Goal: Information Seeking & Learning: Find specific fact

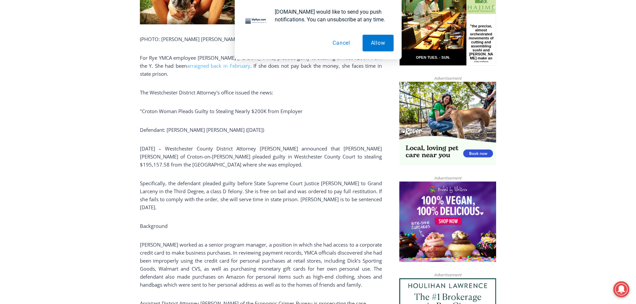
scroll to position [354, 0]
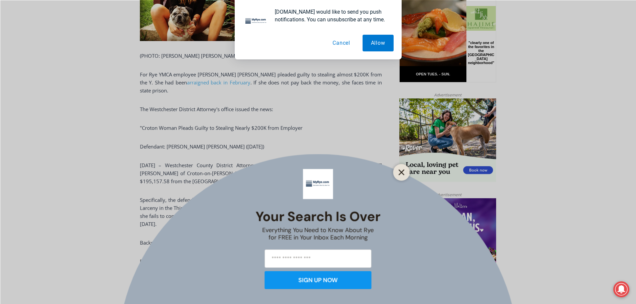
click at [400, 173] on icon "Close" at bounding box center [401, 172] width 6 height 6
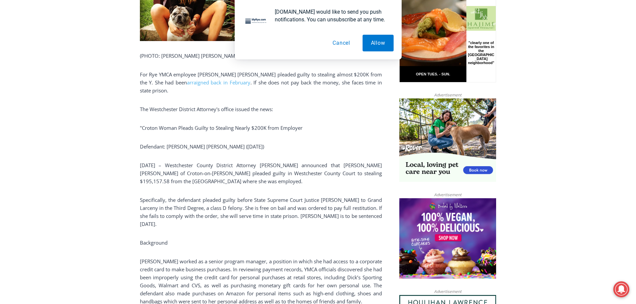
click at [341, 44] on button "Cancel" at bounding box center [341, 43] width 34 height 17
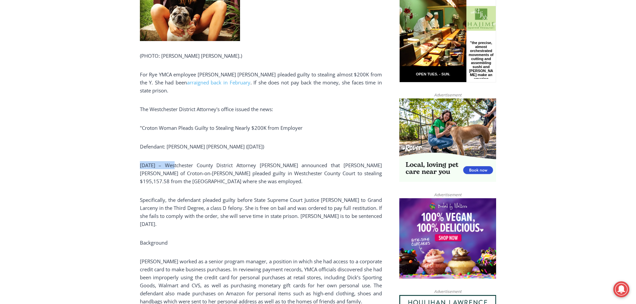
drag, startPoint x: 170, startPoint y: 158, endPoint x: 125, endPoint y: 159, distance: 44.1
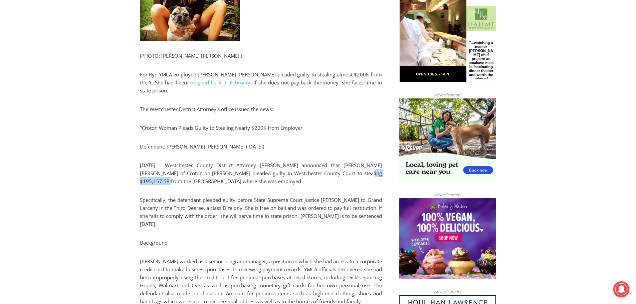
drag, startPoint x: 333, startPoint y: 166, endPoint x: 375, endPoint y: 165, distance: 41.4
click at [375, 165] on p "[DATE] – Westchester County District Attorney [PERSON_NAME] announced that [PER…" at bounding box center [261, 173] width 242 height 24
click at [336, 196] on p "Specifically, the defendant pleaded guilty before State Supreme Court Justice […" at bounding box center [261, 212] width 242 height 32
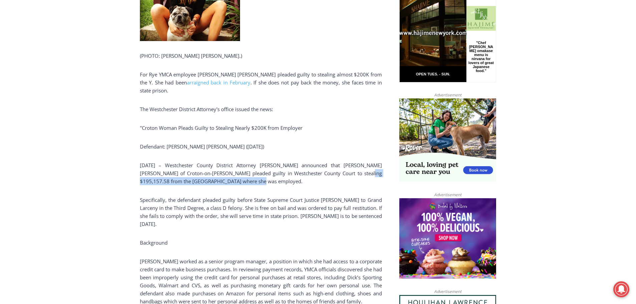
drag, startPoint x: 334, startPoint y: 166, endPoint x: 362, endPoint y: 169, distance: 27.9
click at [362, 169] on p "[DATE] – Westchester County District Attorney [PERSON_NAME] announced that [PER…" at bounding box center [261, 173] width 242 height 24
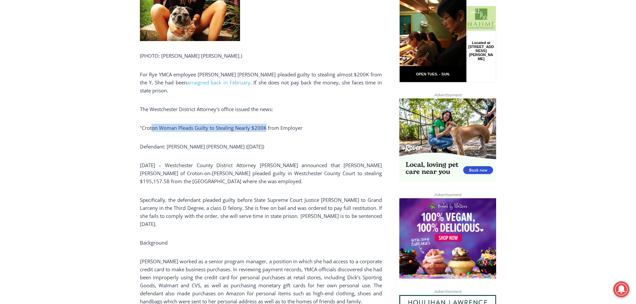
drag, startPoint x: 151, startPoint y: 121, endPoint x: 267, endPoint y: 118, distance: 116.2
click at [267, 124] on p ""Croton Woman Pleads Guilty to Stealing Nearly $200K from Employer" at bounding box center [261, 128] width 242 height 8
click at [271, 143] on p "Defendant: [PERSON_NAME] [PERSON_NAME] ([DATE])" at bounding box center [261, 147] width 242 height 8
